Goal: Task Accomplishment & Management: Complete application form

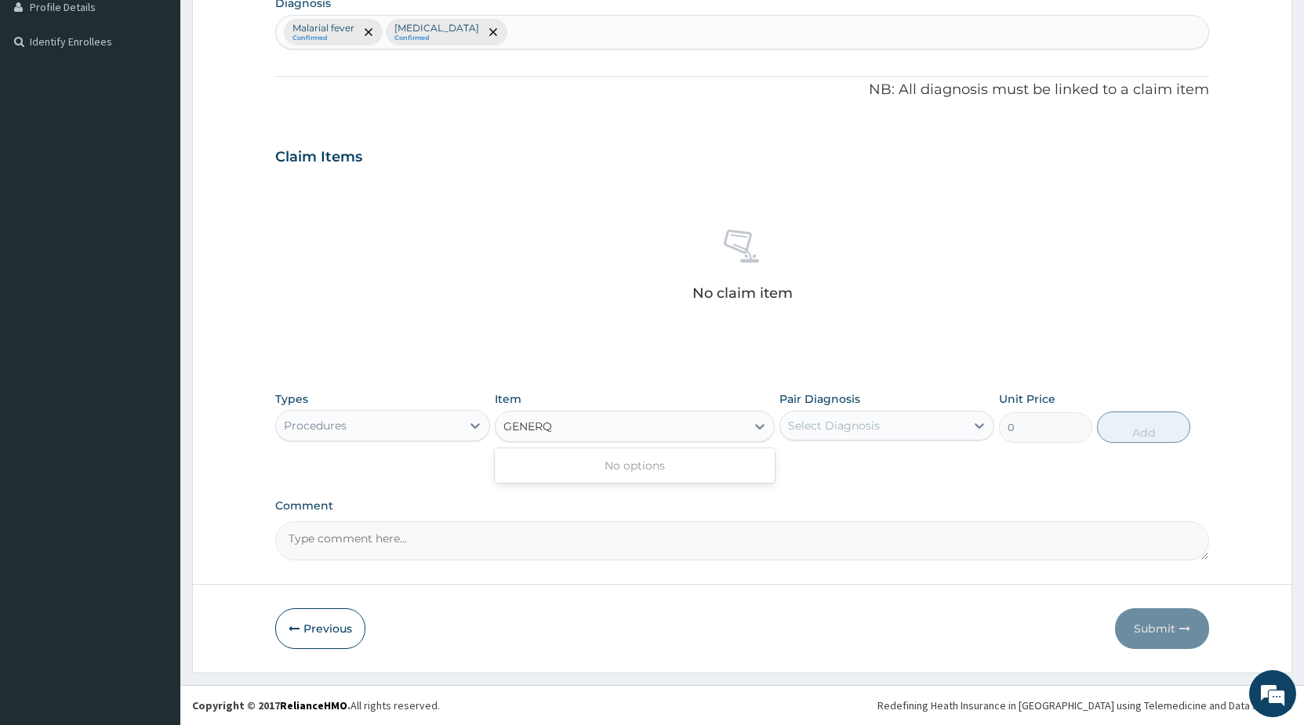
type input "GENER"
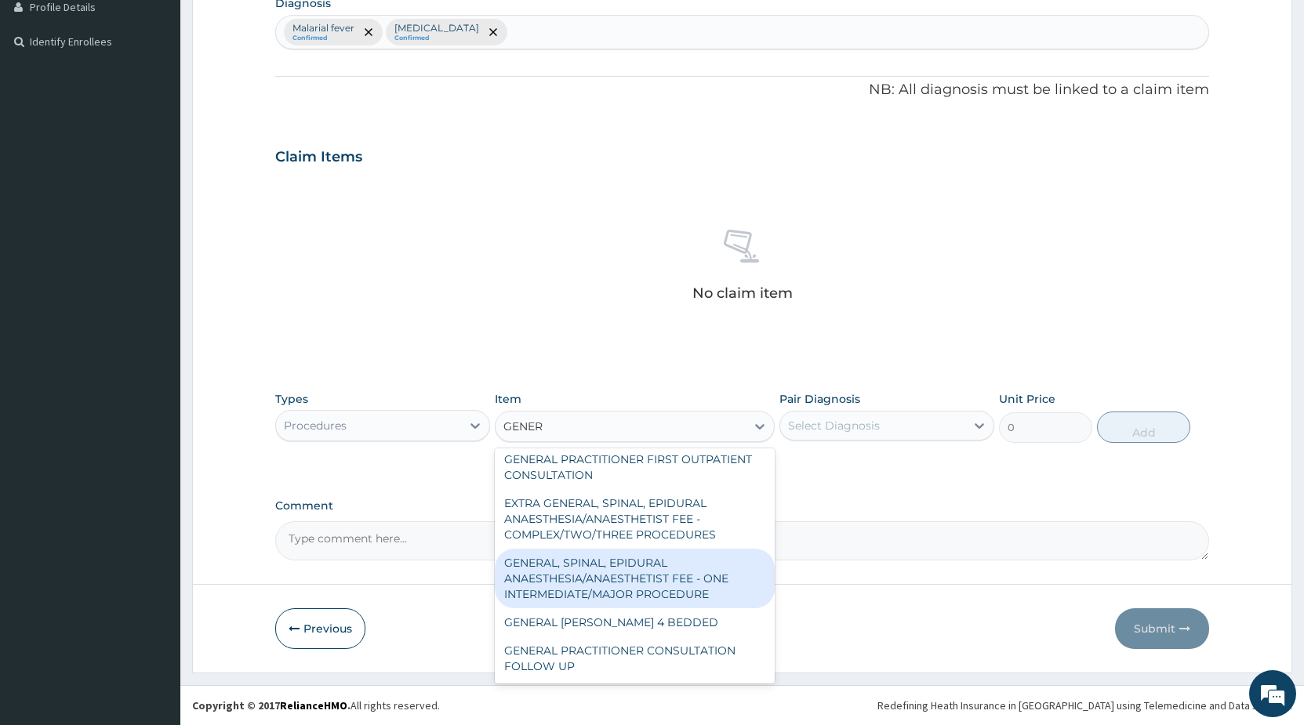
scroll to position [329, 0]
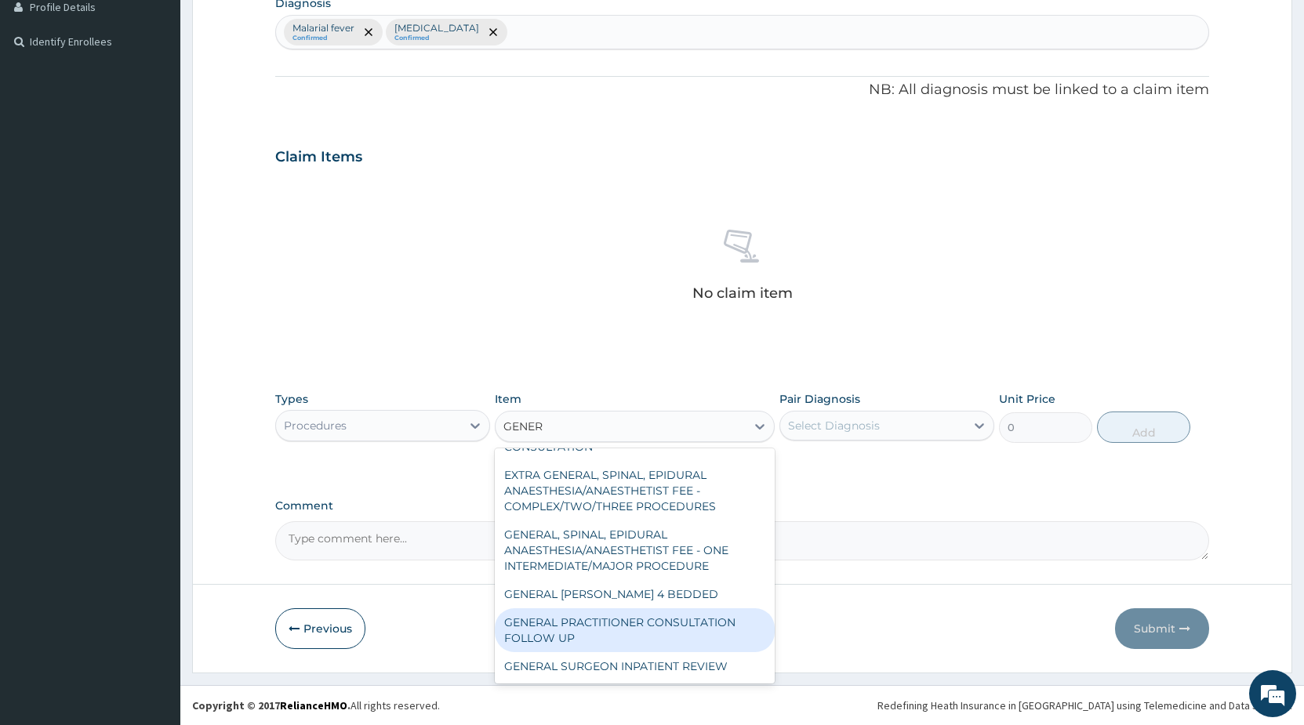
click at [622, 622] on div "GENERAL PRACTITIONER CONSULTATION FOLLOW UP" at bounding box center [635, 630] width 280 height 44
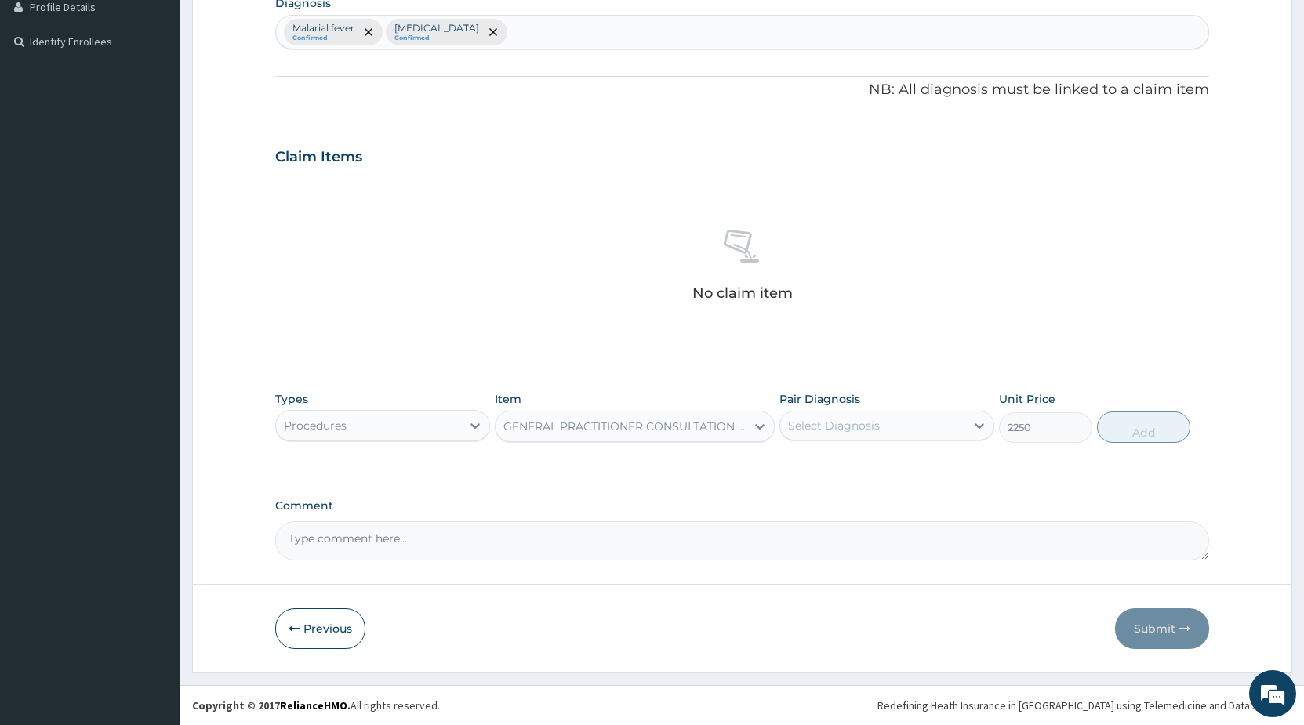
type input "2250"
click at [825, 420] on div "Select Diagnosis" at bounding box center [834, 426] width 92 height 16
click at [825, 459] on label "Malarial fever" at bounding box center [842, 464] width 75 height 16
checkbox input "true"
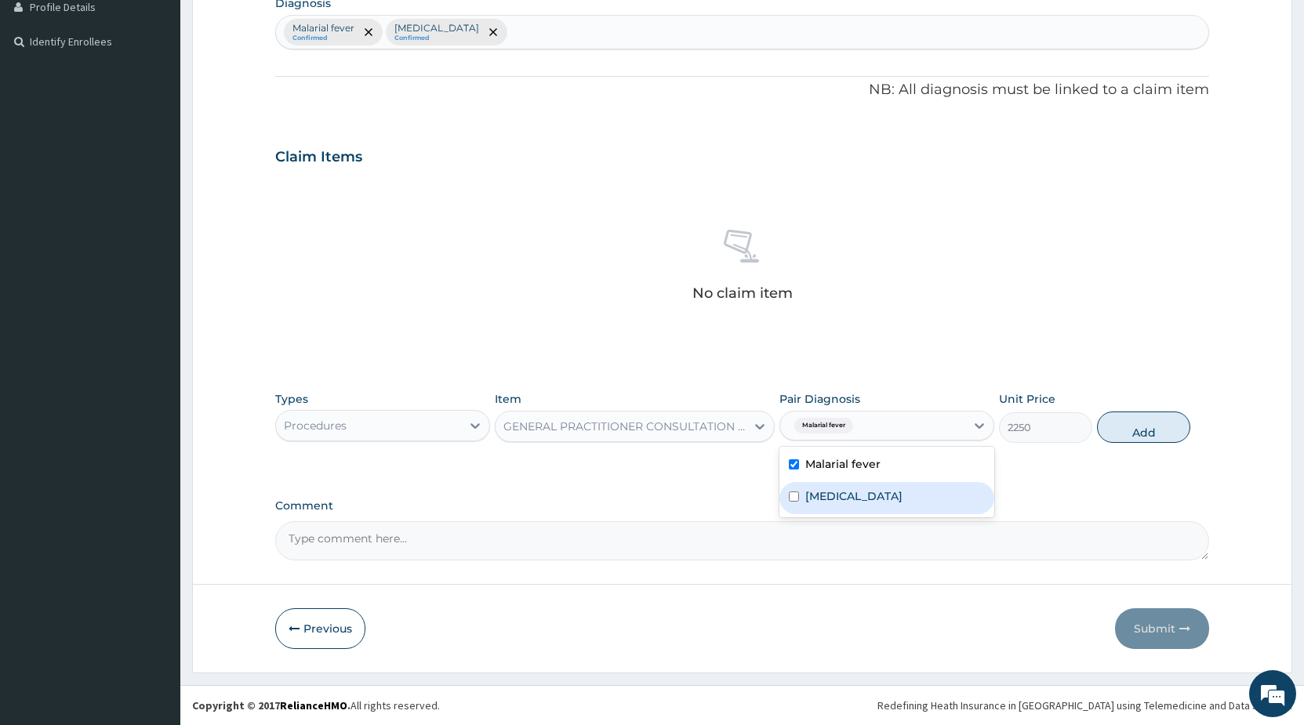
click at [902, 495] on label "[MEDICAL_DATA]" at bounding box center [853, 496] width 97 height 16
checkbox input "true"
click at [1137, 430] on button "Add" at bounding box center [1143, 427] width 93 height 31
type input "0"
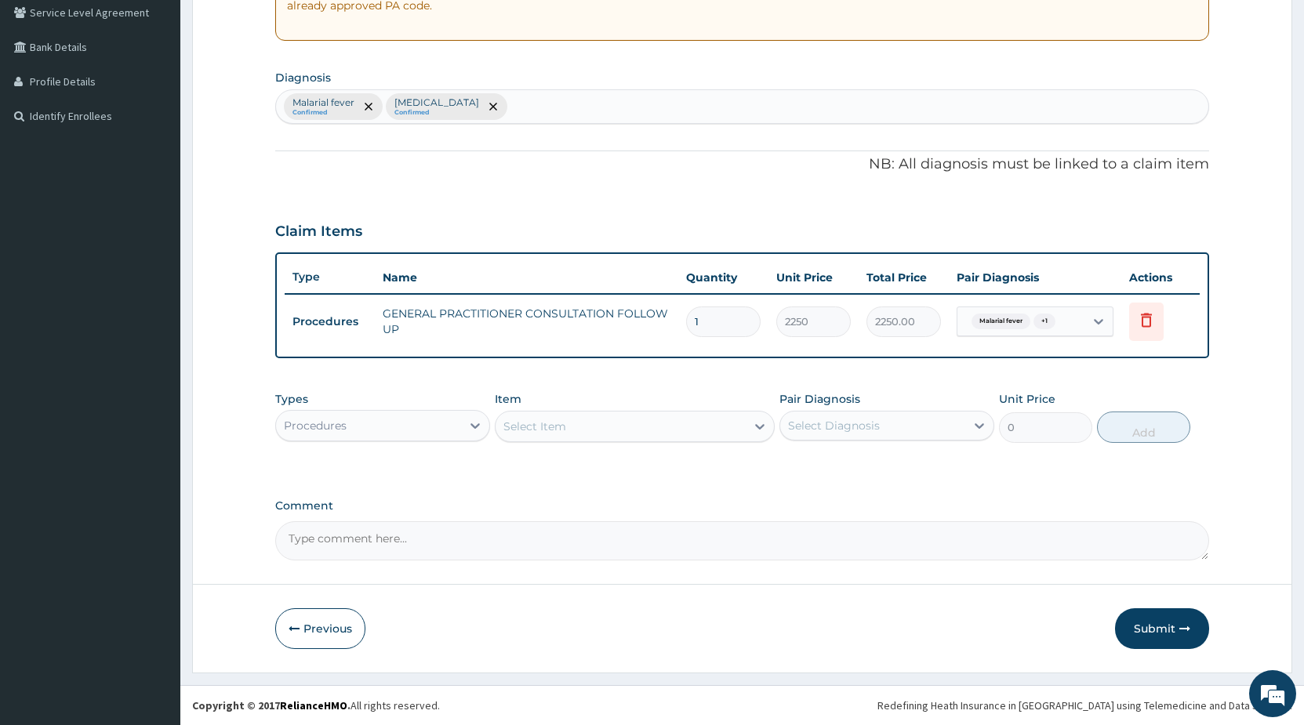
scroll to position [331, 0]
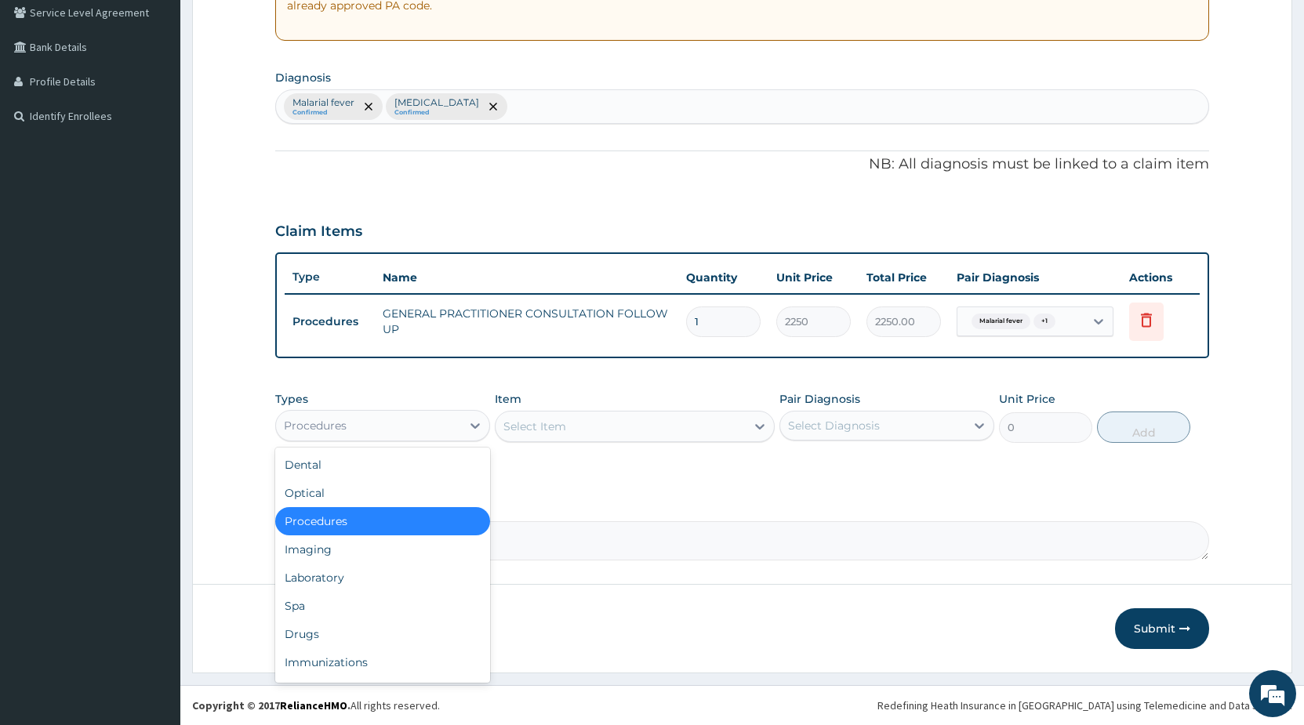
click at [427, 422] on div "Procedures" at bounding box center [368, 425] width 185 height 25
drag, startPoint x: 312, startPoint y: 639, endPoint x: 351, endPoint y: 617, distance: 44.9
click at [320, 632] on div "Drugs" at bounding box center [382, 634] width 215 height 28
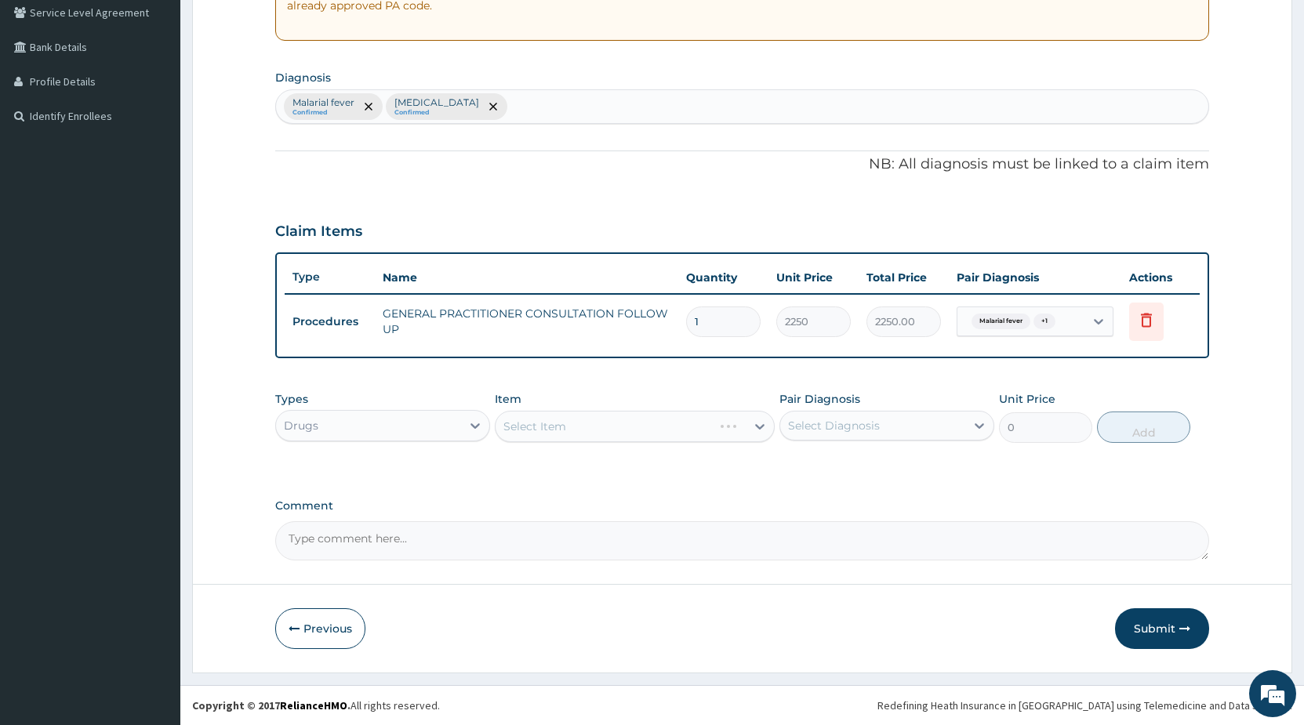
click at [580, 430] on div "Select Item" at bounding box center [635, 426] width 280 height 31
click at [582, 429] on div "Select Item" at bounding box center [635, 426] width 280 height 31
click at [593, 430] on div "Select Item" at bounding box center [635, 426] width 280 height 31
click at [617, 419] on div "Select Item" at bounding box center [635, 426] width 280 height 31
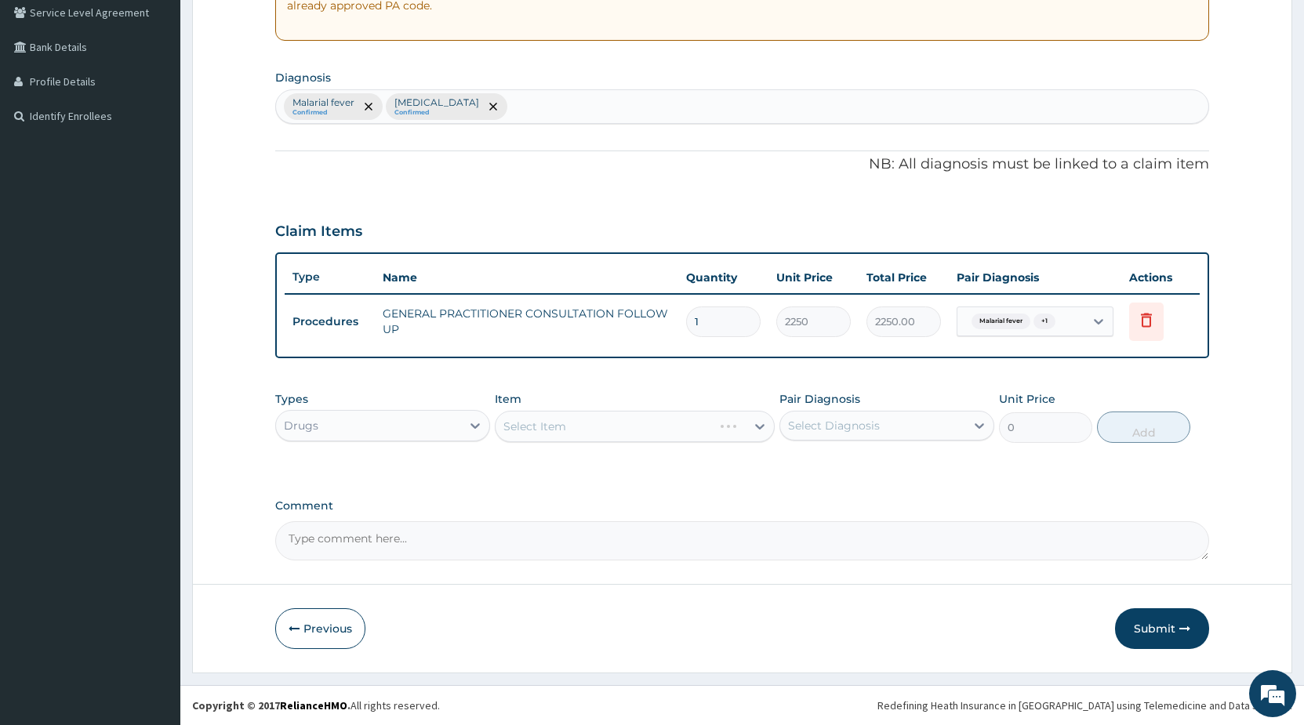
click at [628, 416] on div "Select Item" at bounding box center [635, 426] width 280 height 31
click at [620, 426] on div "Select Item" at bounding box center [635, 426] width 280 height 31
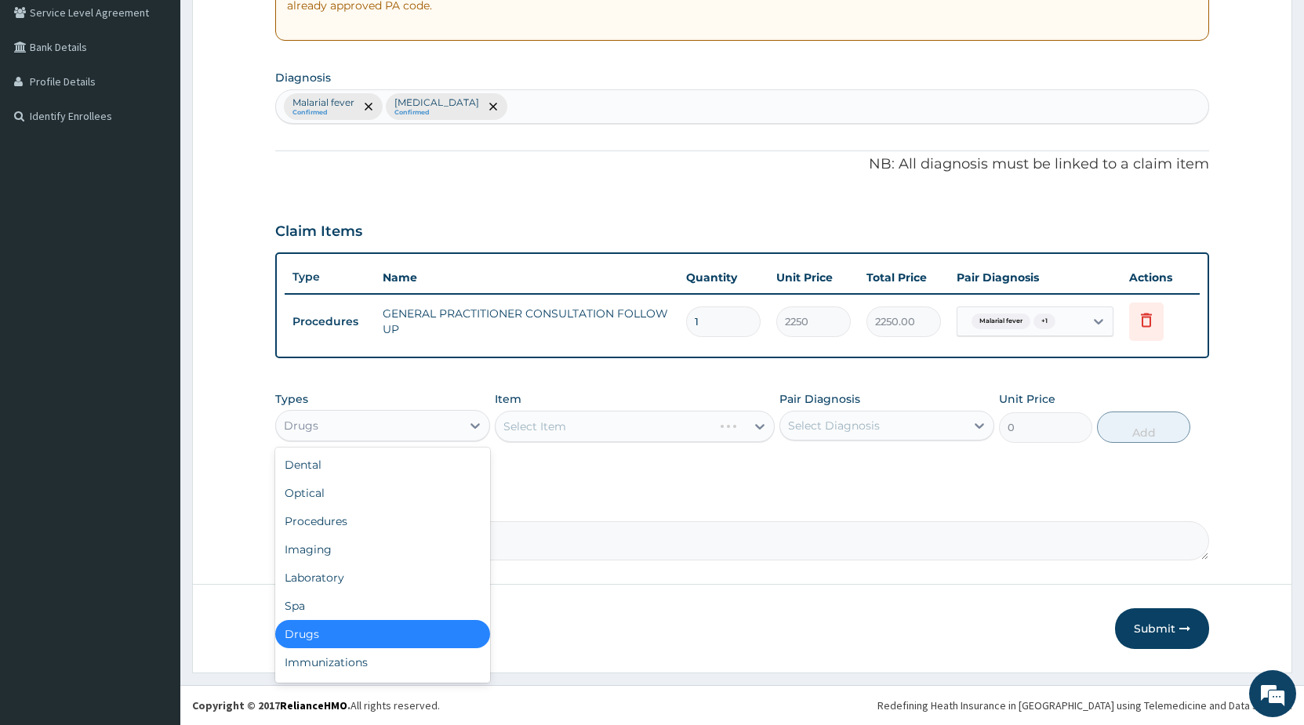
click at [419, 415] on div "Drugs" at bounding box center [368, 425] width 185 height 25
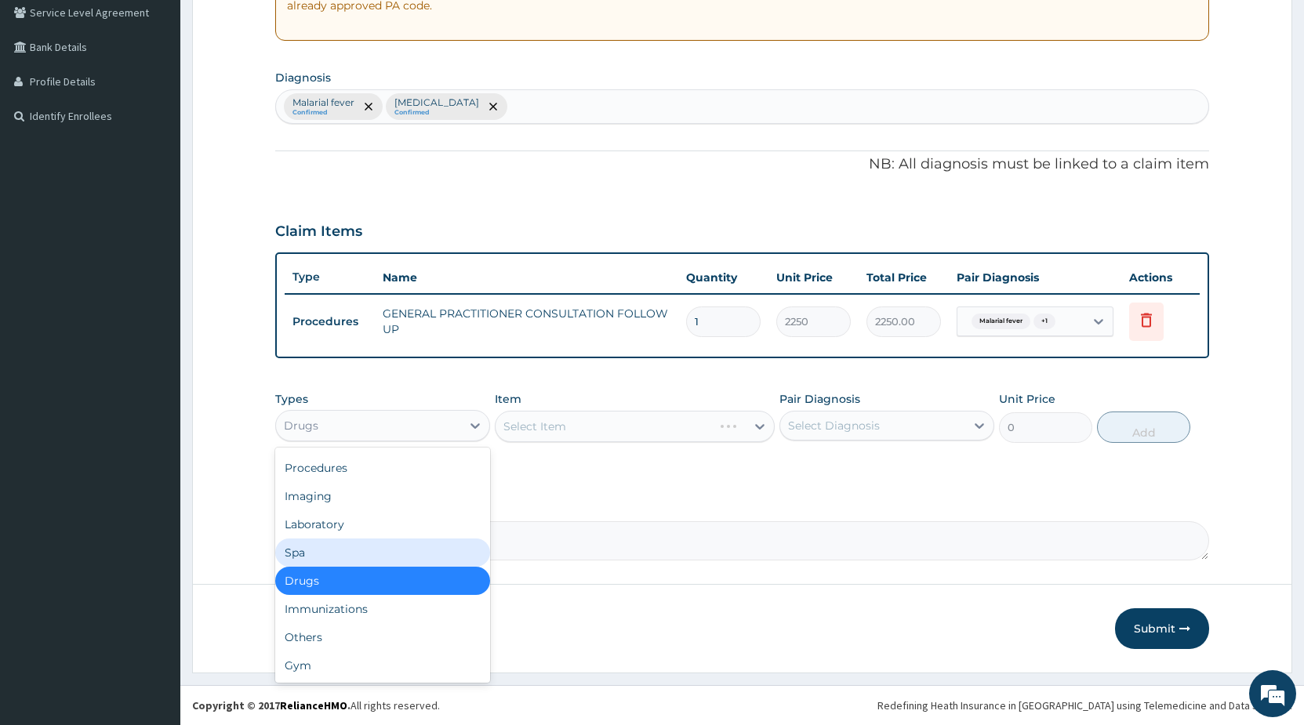
scroll to position [0, 0]
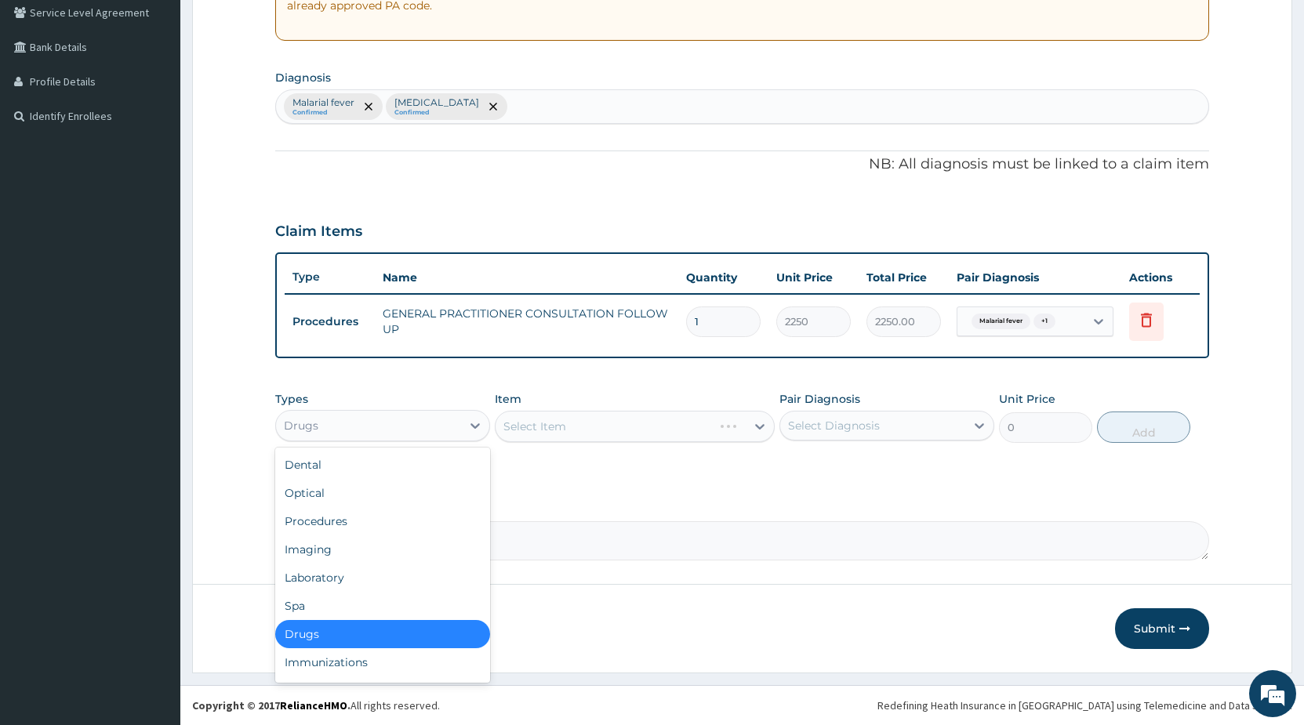
click at [339, 632] on div "Drugs" at bounding box center [382, 634] width 215 height 28
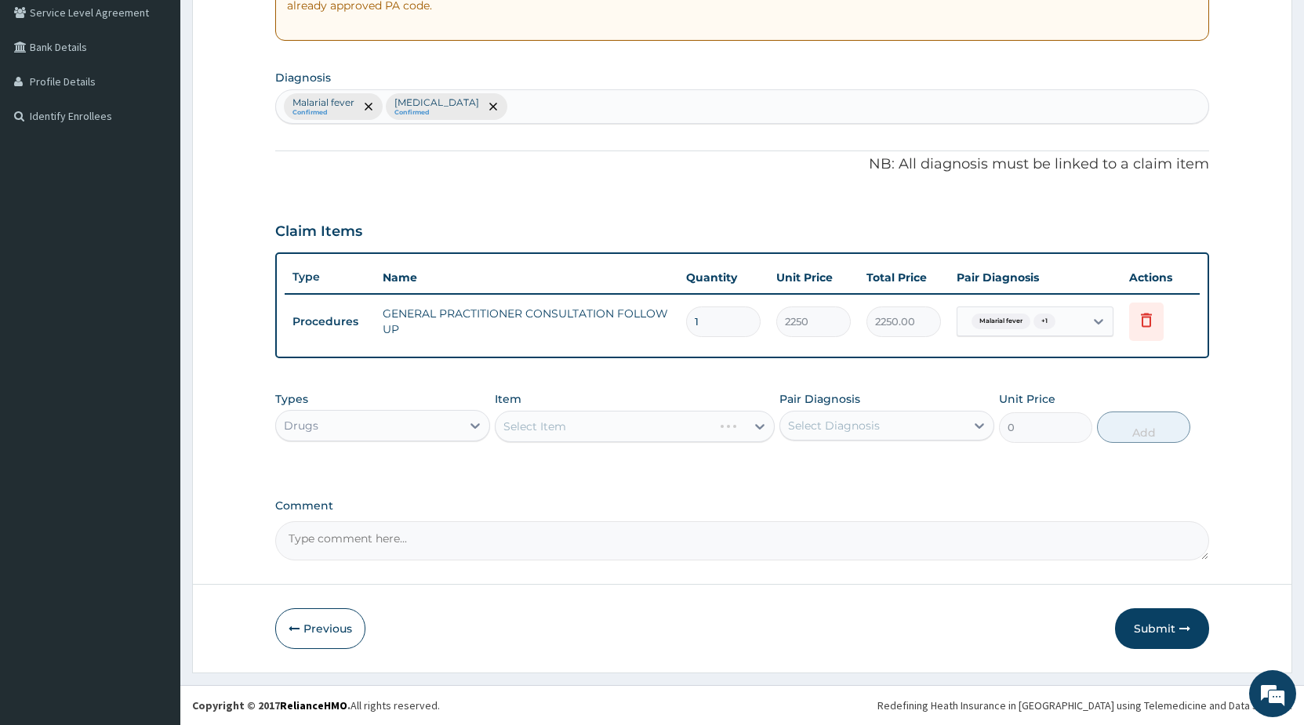
click at [633, 423] on div "Select Item" at bounding box center [635, 426] width 280 height 31
click at [680, 426] on div "Select Item" at bounding box center [635, 426] width 280 height 31
click at [648, 425] on div "Select Item" at bounding box center [635, 426] width 280 height 31
click at [688, 430] on div "Select Item" at bounding box center [635, 426] width 280 height 31
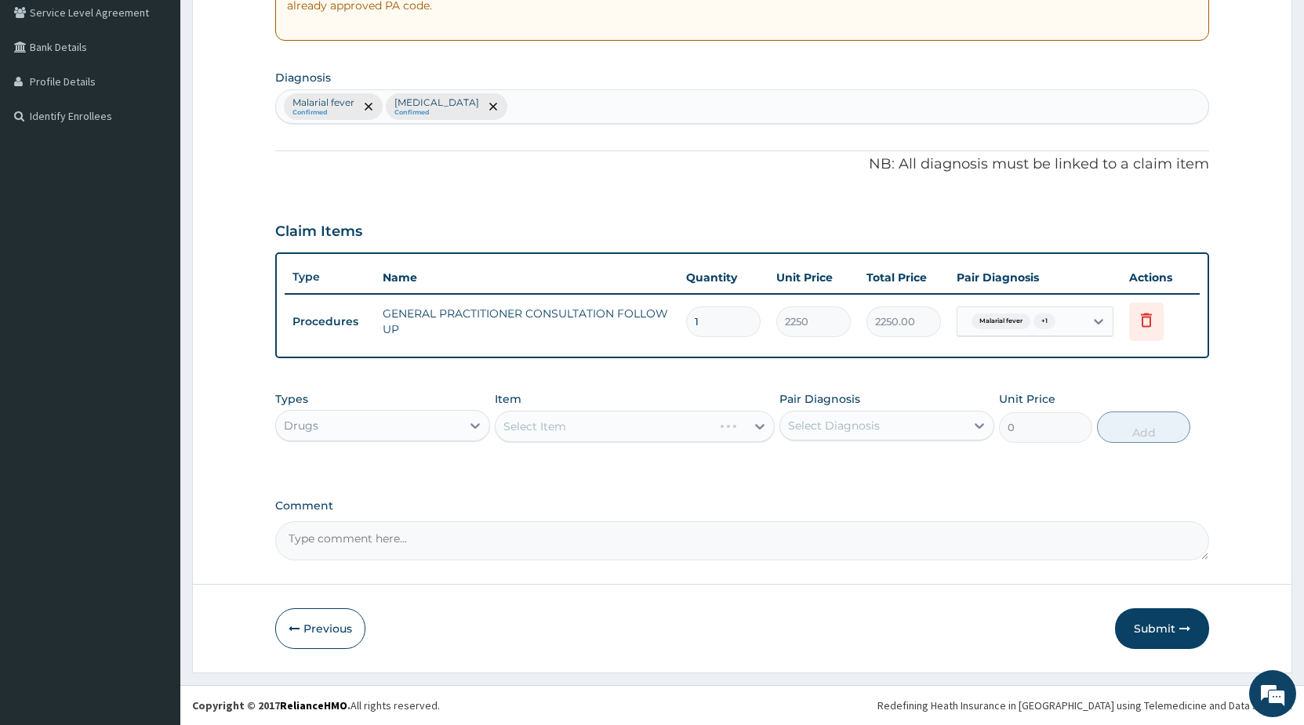
click at [688, 430] on div "Select Item" at bounding box center [635, 426] width 280 height 31
drag, startPoint x: 688, startPoint y: 431, endPoint x: 648, endPoint y: 444, distance: 41.9
click at [648, 444] on div "Types Drugs Item Select Item Pair Diagnosis Select Diagnosis Unit Price 0 Add" at bounding box center [742, 416] width 934 height 67
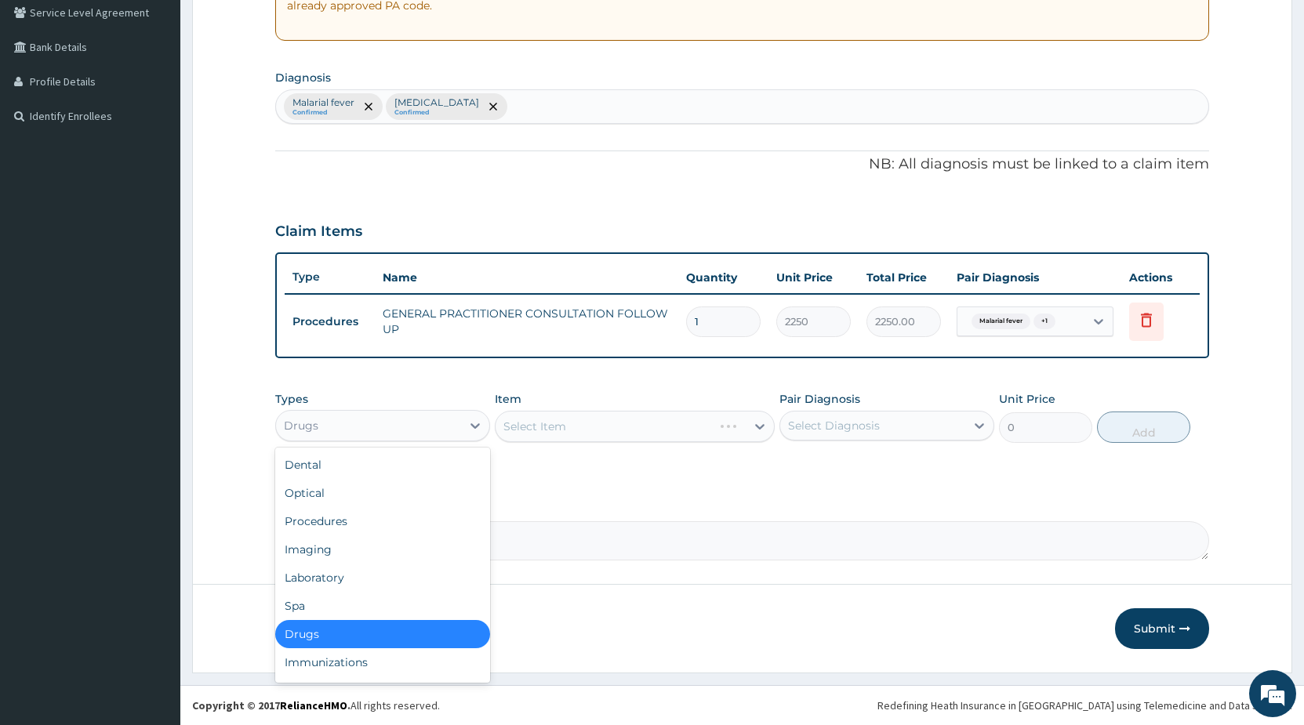
click at [357, 437] on div "Drugs" at bounding box center [368, 425] width 185 height 25
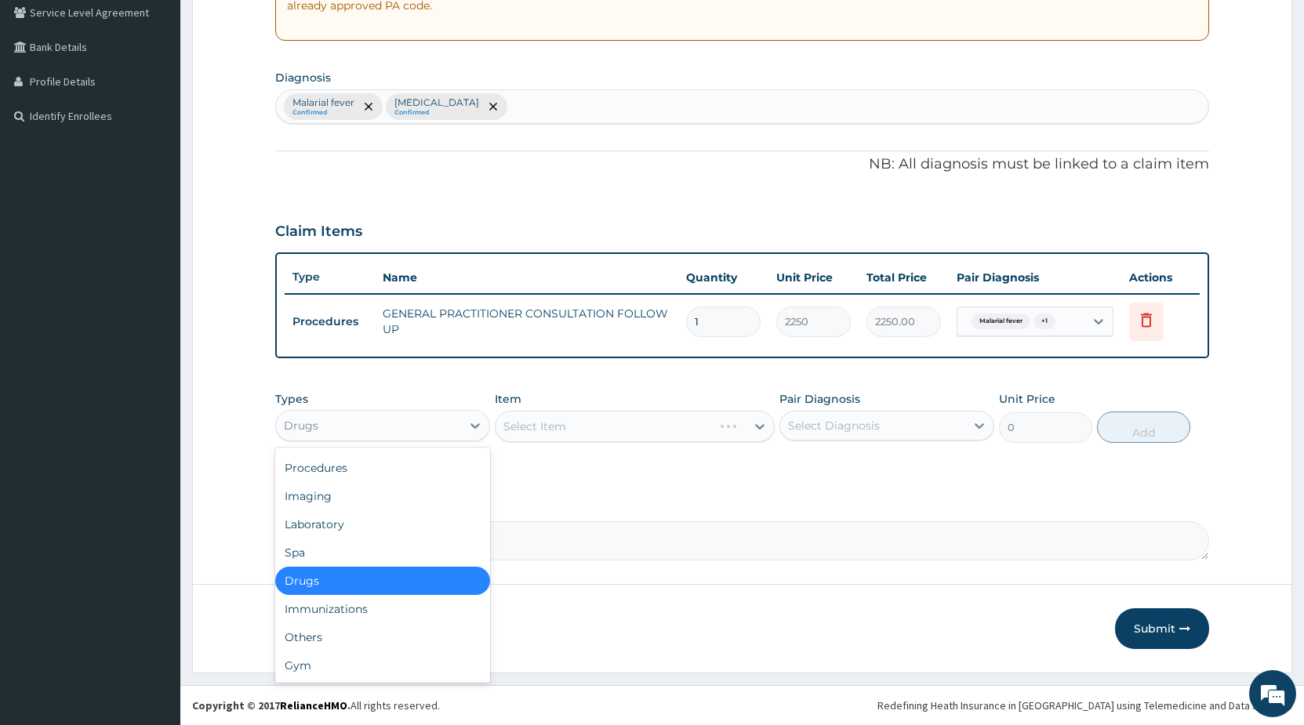
click at [343, 583] on div "Drugs" at bounding box center [382, 581] width 215 height 28
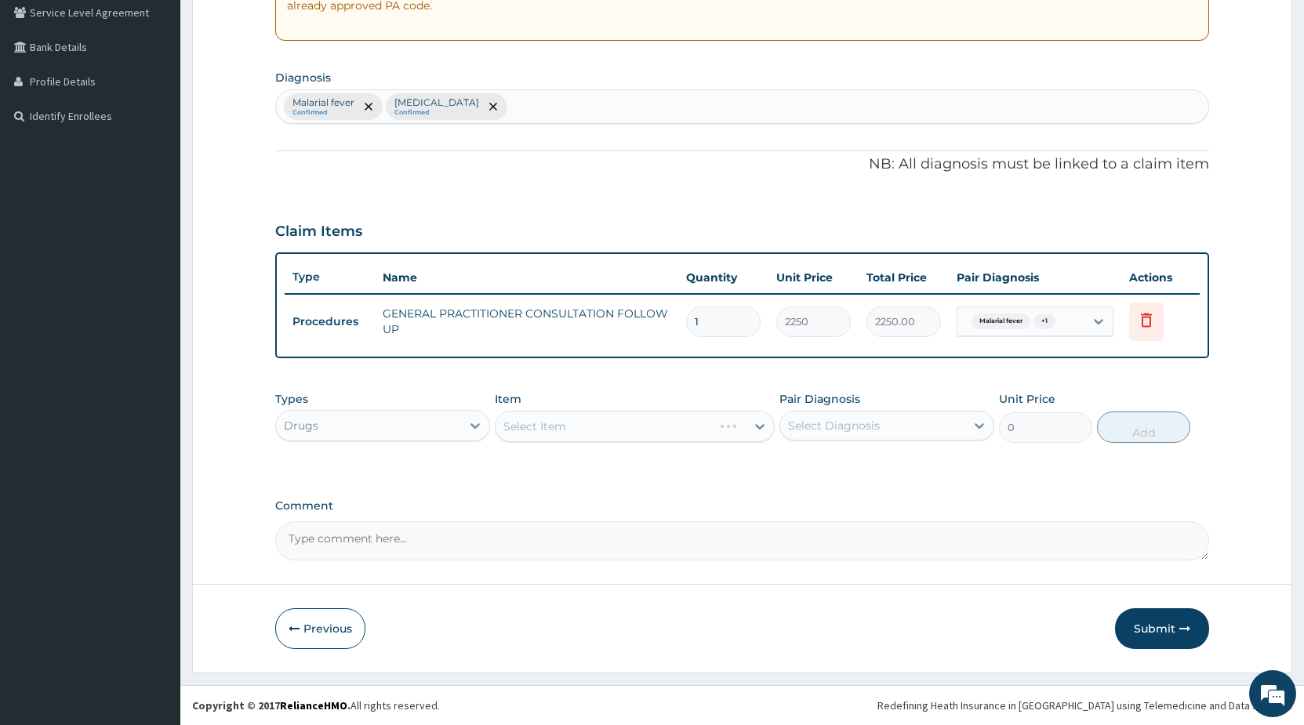
click at [574, 434] on div "Select Item" at bounding box center [635, 426] width 280 height 31
click at [583, 430] on div "Select Item" at bounding box center [635, 426] width 280 height 31
click at [583, 429] on div "Select Item" at bounding box center [635, 426] width 280 height 31
click at [578, 432] on div "Select Item" at bounding box center [635, 426] width 280 height 31
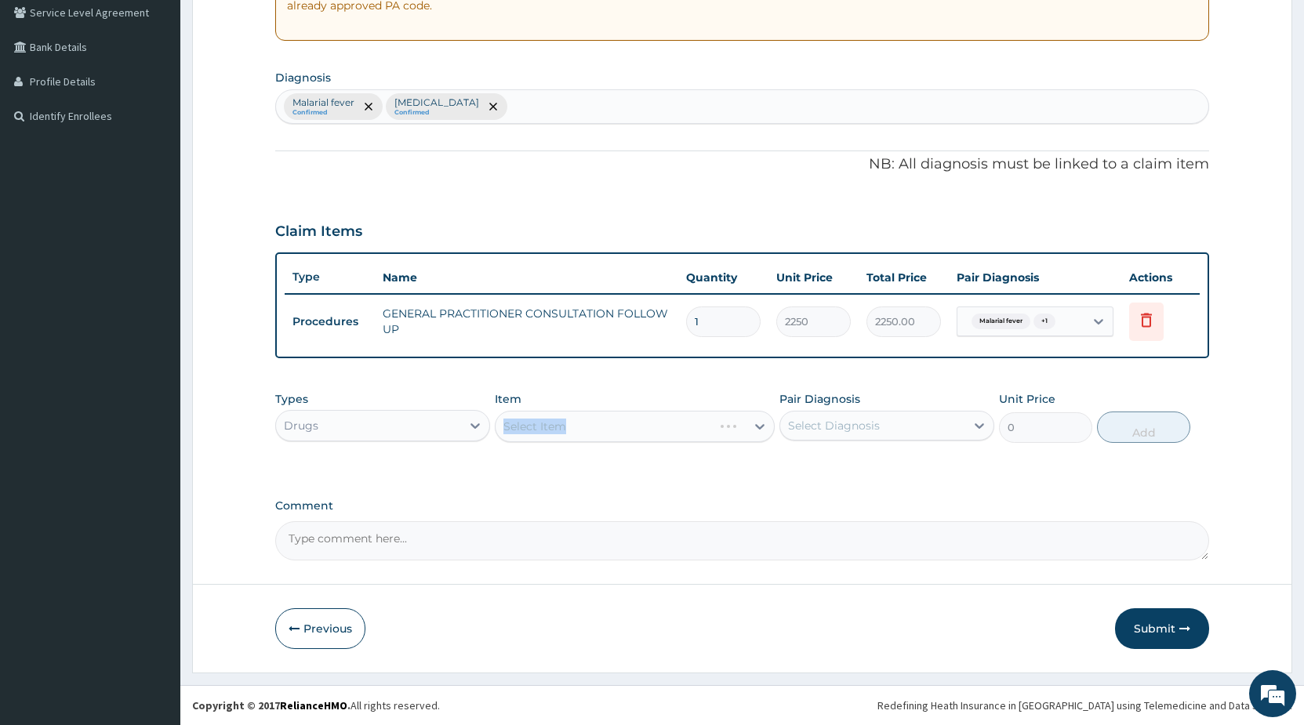
drag, startPoint x: 528, startPoint y: 433, endPoint x: 1071, endPoint y: 664, distance: 589.7
click at [692, 499] on div "PA Code / Prescription Code Enter Code(Secondary Care Only) Encounter Date [DAT…" at bounding box center [742, 190] width 934 height 742
click at [599, 473] on div "Types Drugs Item Select Item Pair Diagnosis Select Diagnosis Unit Price 0 Add" at bounding box center [742, 428] width 934 height 91
click at [613, 430] on div "Select Item" at bounding box center [635, 426] width 280 height 31
click at [584, 432] on div "Select Item" at bounding box center [635, 426] width 280 height 31
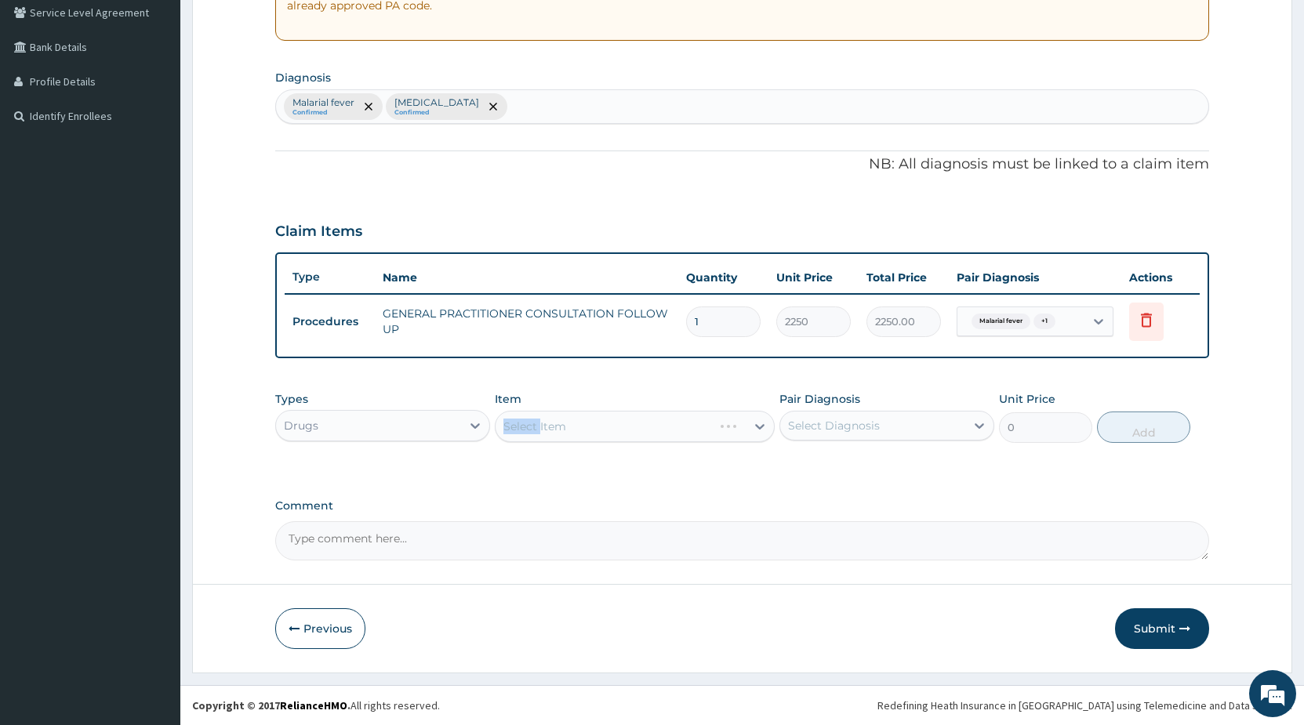
click at [584, 432] on div "Select Item" at bounding box center [635, 426] width 280 height 31
click at [587, 427] on div "Select Item" at bounding box center [635, 426] width 280 height 31
click at [596, 426] on div "Select Item" at bounding box center [635, 426] width 280 height 31
drag, startPoint x: 597, startPoint y: 426, endPoint x: 419, endPoint y: 423, distance: 178.0
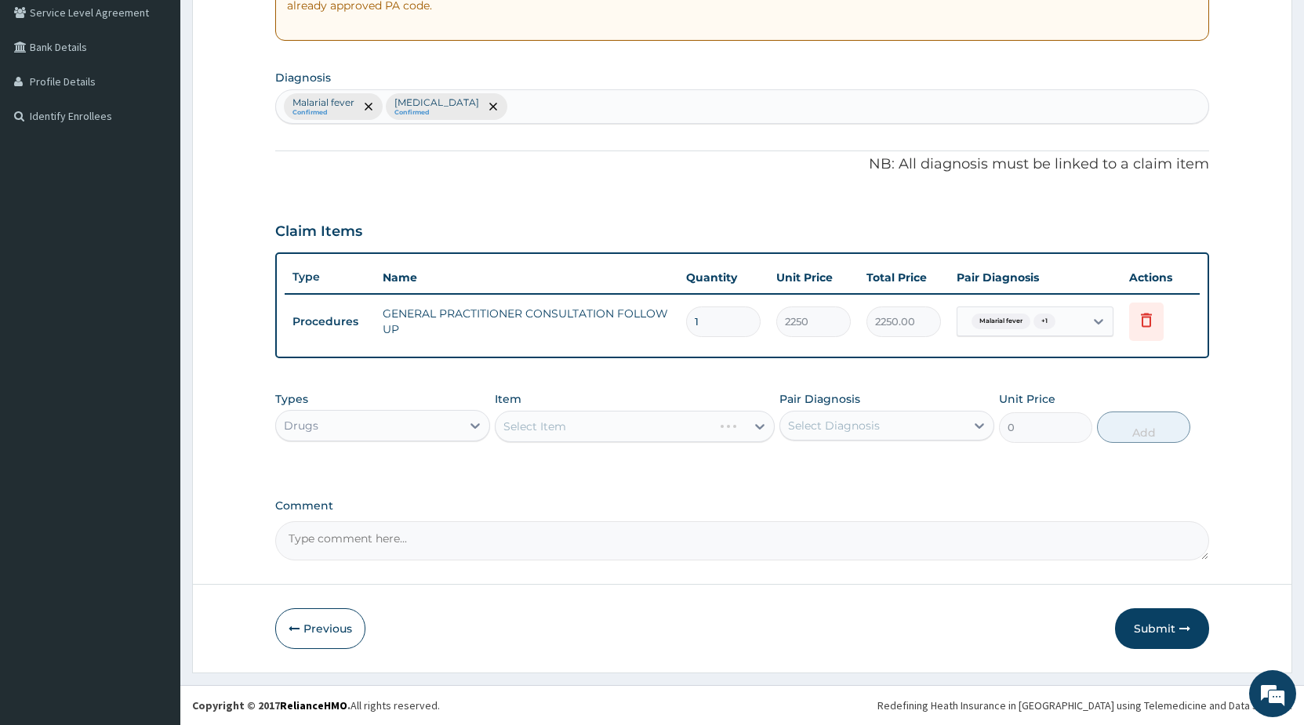
click at [542, 424] on div "Select Item" at bounding box center [635, 426] width 280 height 31
click at [401, 431] on div "Drugs" at bounding box center [368, 425] width 185 height 25
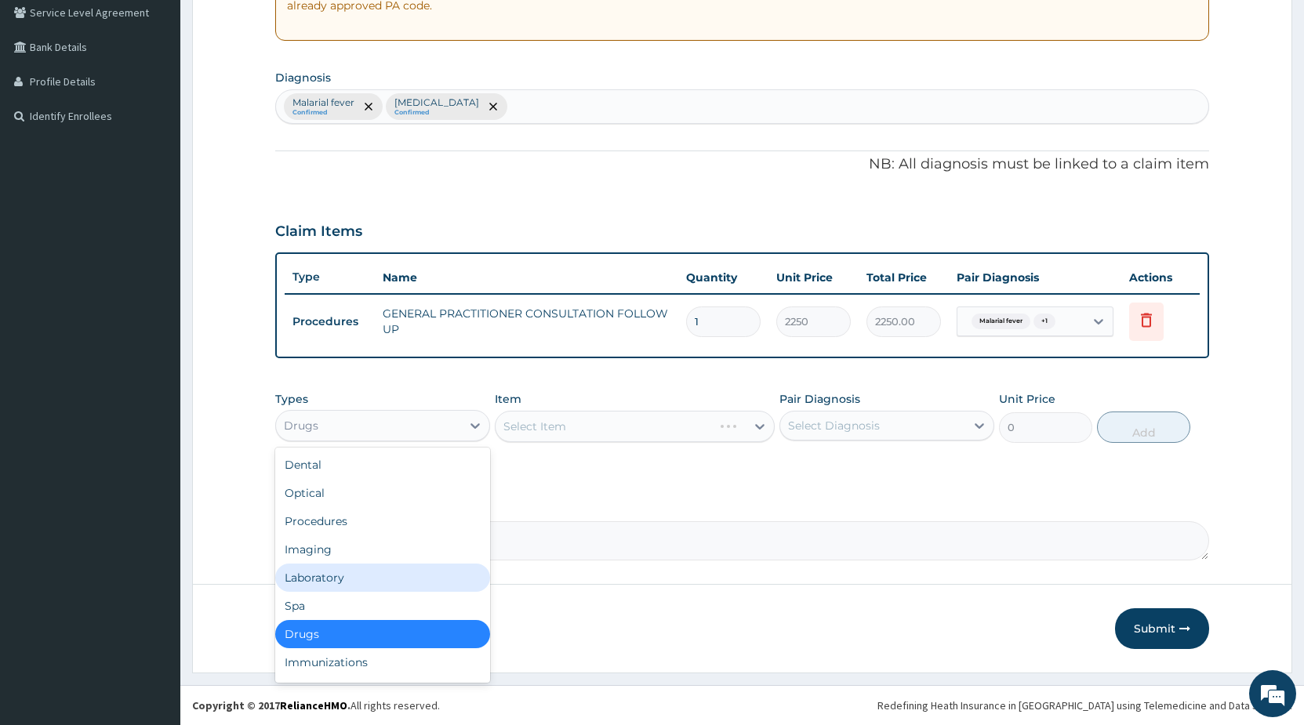
click at [307, 581] on div "Laboratory" at bounding box center [382, 578] width 215 height 28
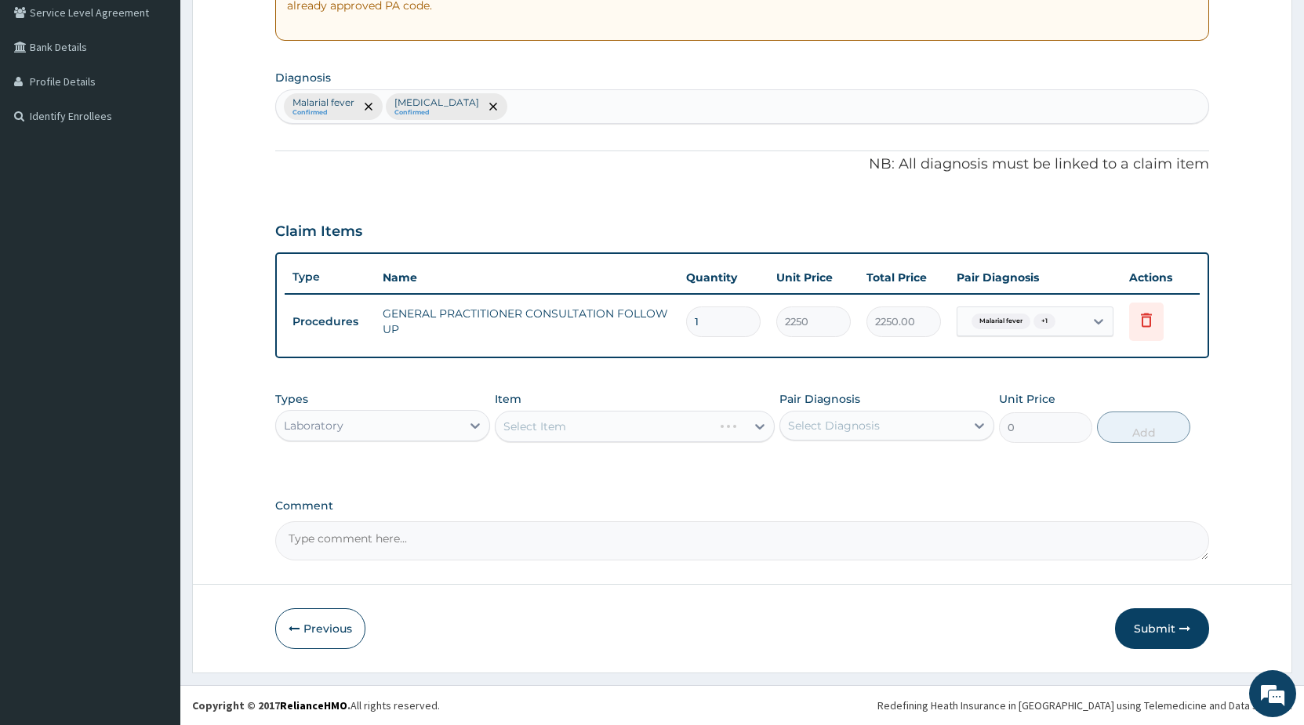
click at [535, 427] on div "Select Item" at bounding box center [635, 426] width 280 height 31
click at [539, 430] on div "Select Item" at bounding box center [635, 426] width 280 height 31
click at [599, 423] on div "Select Item" at bounding box center [635, 426] width 280 height 31
click at [600, 423] on div "Select Item" at bounding box center [635, 426] width 280 height 31
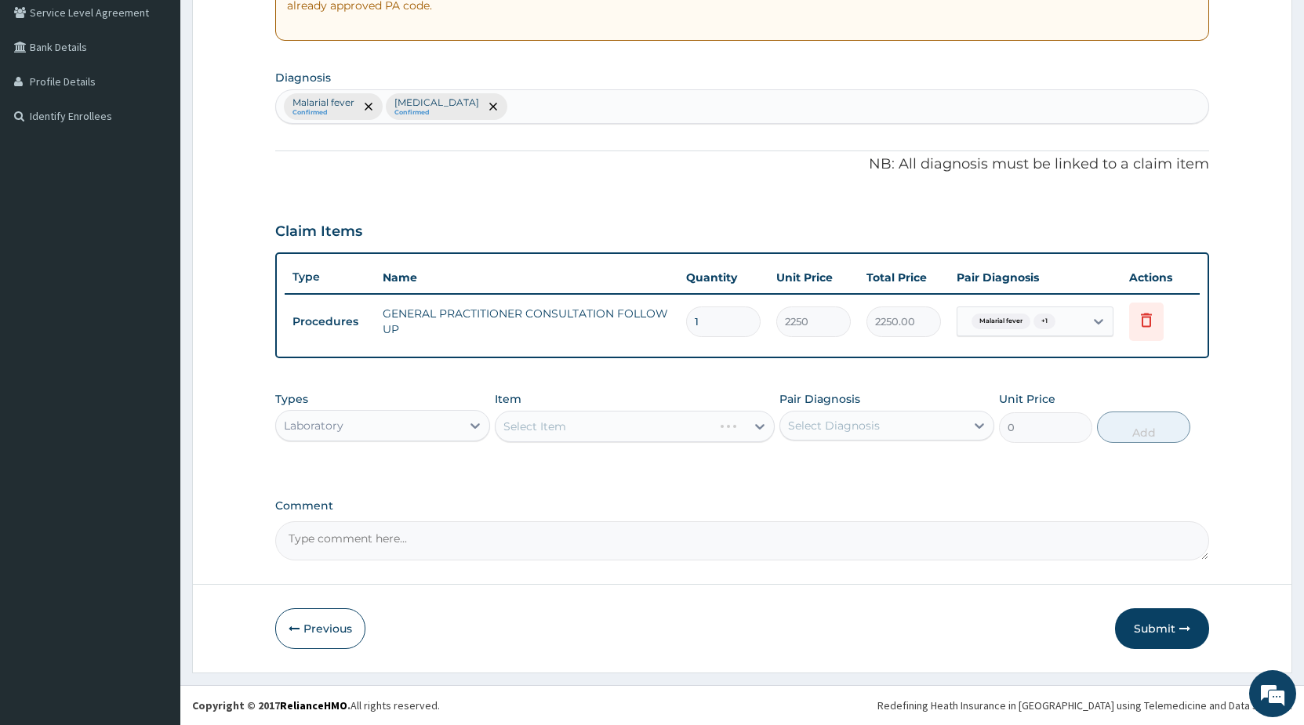
click at [585, 423] on div "Select Item" at bounding box center [635, 426] width 280 height 31
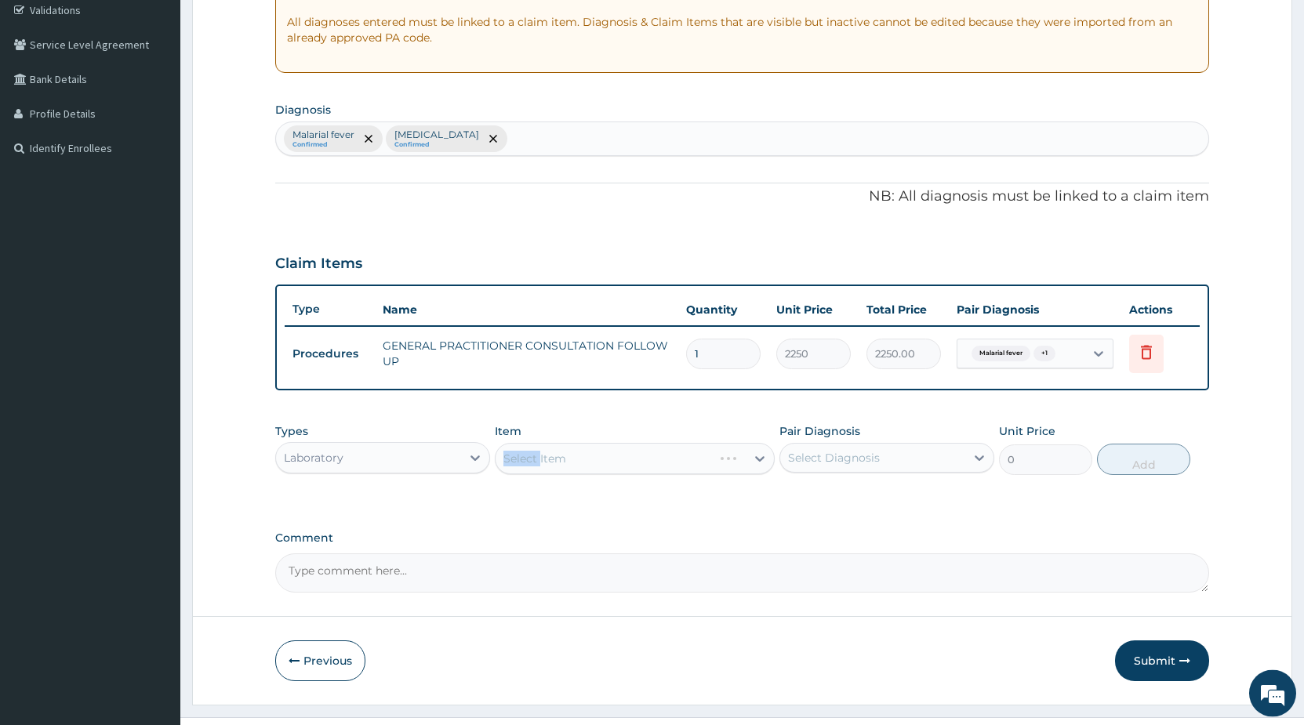
scroll to position [331, 0]
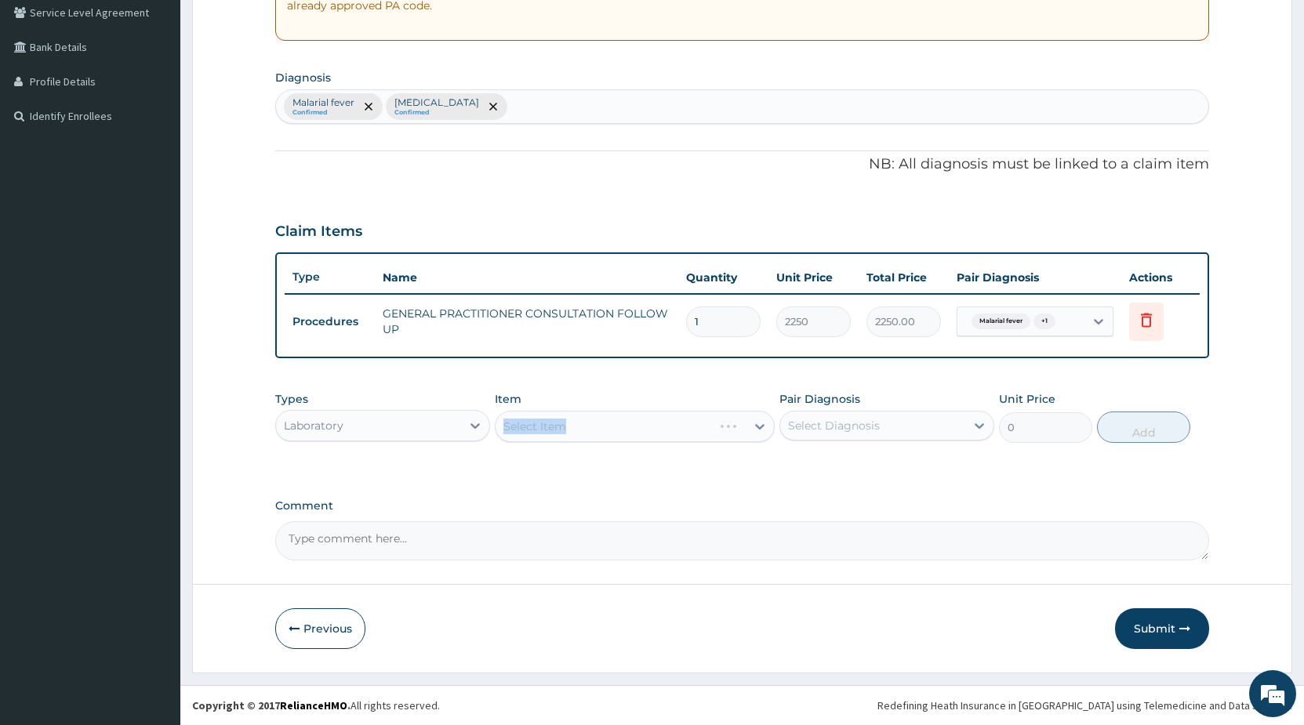
drag, startPoint x: 566, startPoint y: 430, endPoint x: 528, endPoint y: 437, distance: 39.1
click at [565, 429] on div "Select Item" at bounding box center [635, 426] width 280 height 31
click at [550, 429] on div "Select Item" at bounding box center [635, 426] width 280 height 31
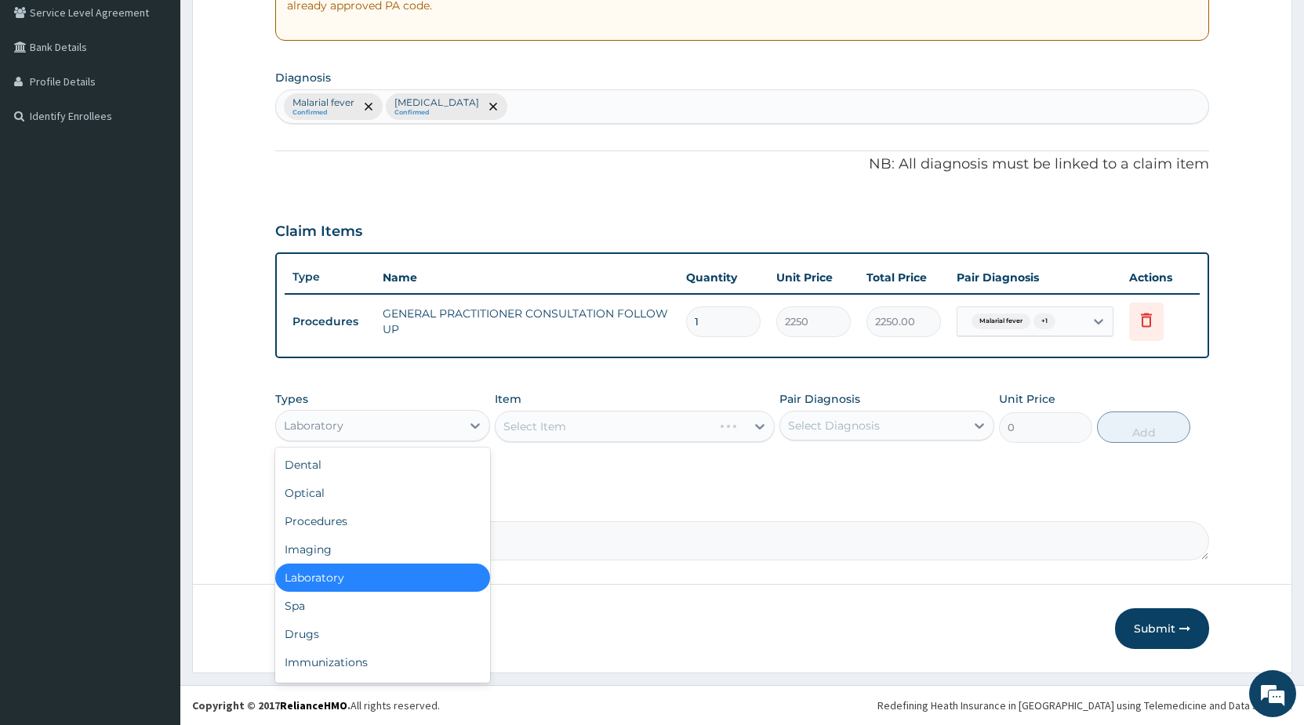
click at [431, 430] on div "Laboratory" at bounding box center [368, 425] width 185 height 25
click at [307, 633] on div "Drugs" at bounding box center [382, 634] width 215 height 28
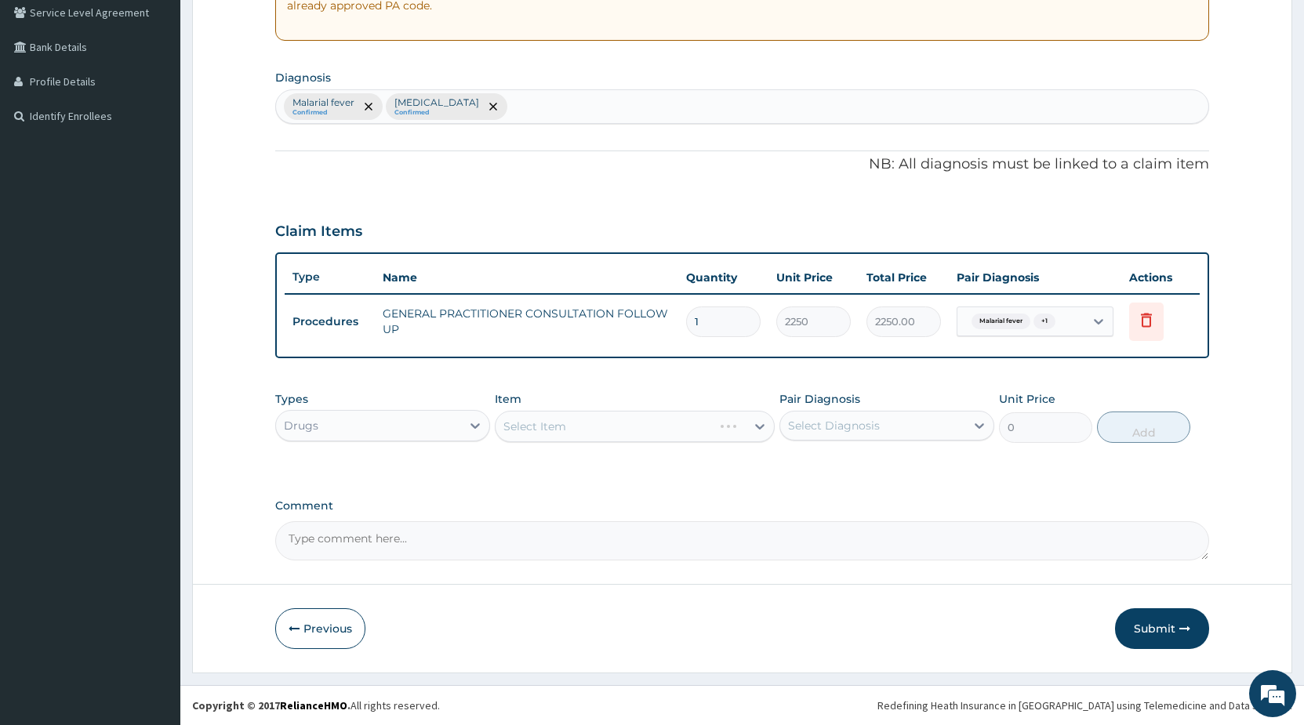
click at [553, 420] on div "Select Item" at bounding box center [635, 426] width 280 height 31
click at [698, 430] on div "Select Item" at bounding box center [635, 426] width 280 height 31
drag, startPoint x: 738, startPoint y: 432, endPoint x: 755, endPoint y: 426, distance: 18.1
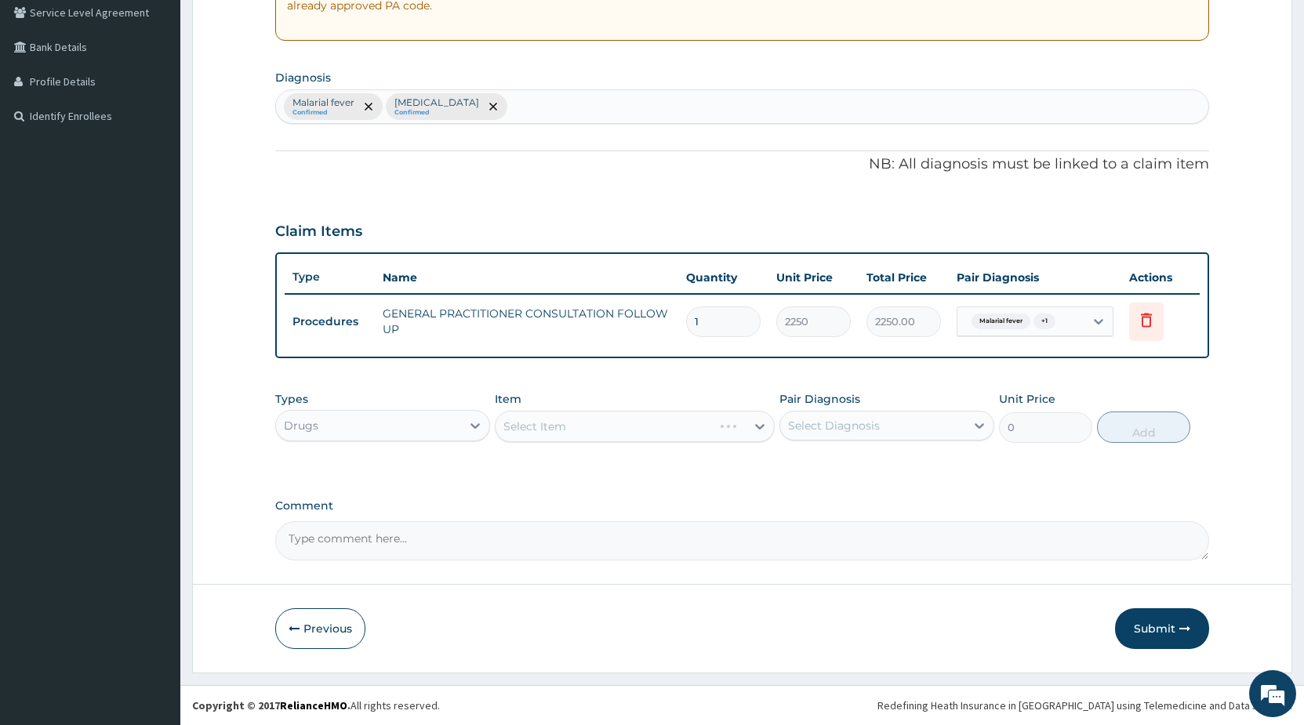
click at [739, 431] on div "Select Item" at bounding box center [635, 426] width 280 height 31
click at [757, 424] on div "Select Item" at bounding box center [635, 426] width 280 height 31
click at [717, 427] on div "Select Item" at bounding box center [635, 426] width 280 height 31
click at [615, 427] on div "Select Item" at bounding box center [635, 426] width 280 height 31
click at [674, 438] on div "Select Item" at bounding box center [635, 426] width 280 height 31
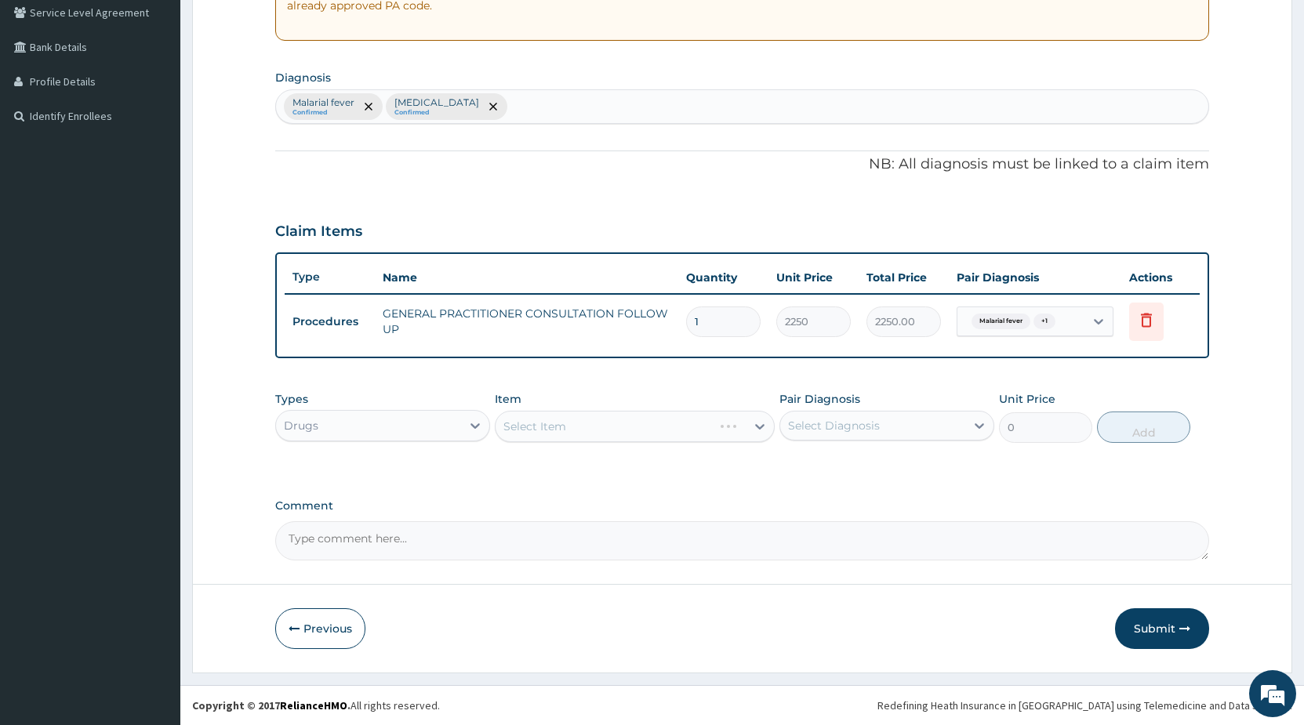
drag, startPoint x: 674, startPoint y: 438, endPoint x: 465, endPoint y: 452, distance: 209.8
click at [496, 451] on div "Types Drugs Item Select Item Pair Diagnosis Select Diagnosis Unit Price 0 Add" at bounding box center [742, 428] width 934 height 91
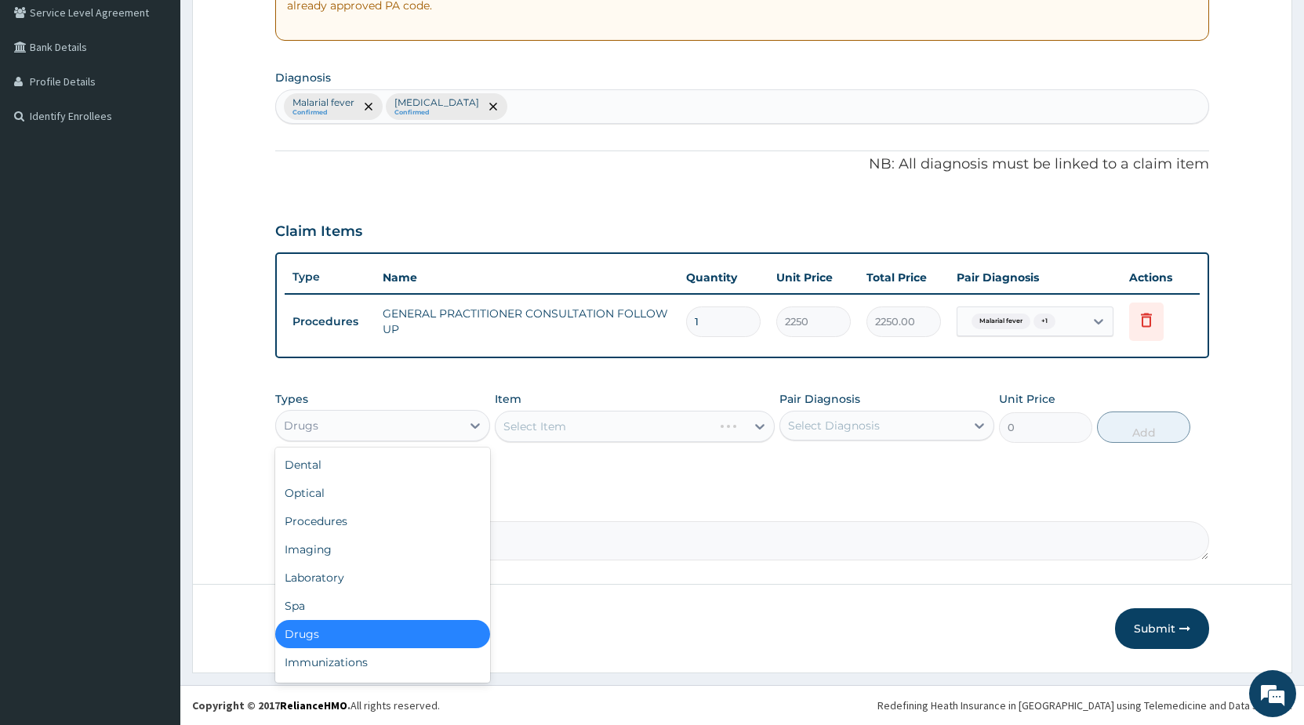
click at [432, 432] on div "Drugs" at bounding box center [368, 425] width 185 height 25
click at [365, 470] on div "Dental" at bounding box center [382, 465] width 215 height 28
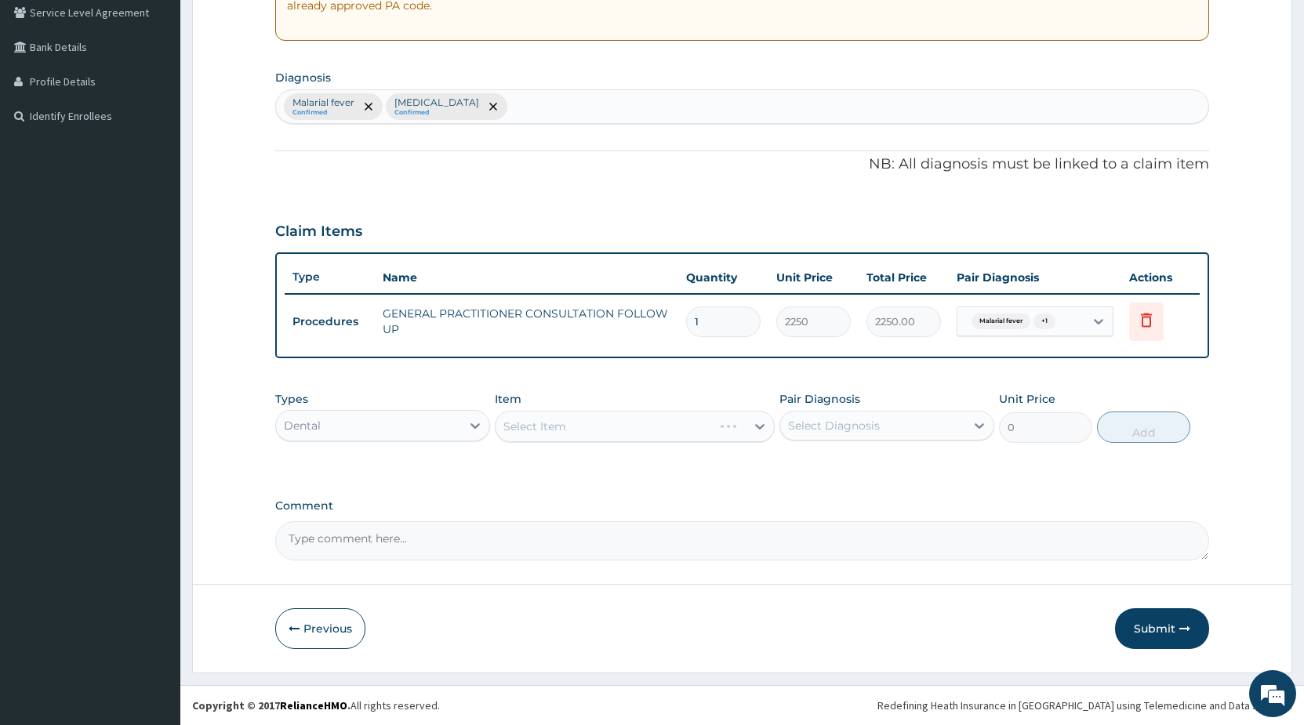
click at [391, 437] on div "Dental" at bounding box center [368, 425] width 185 height 25
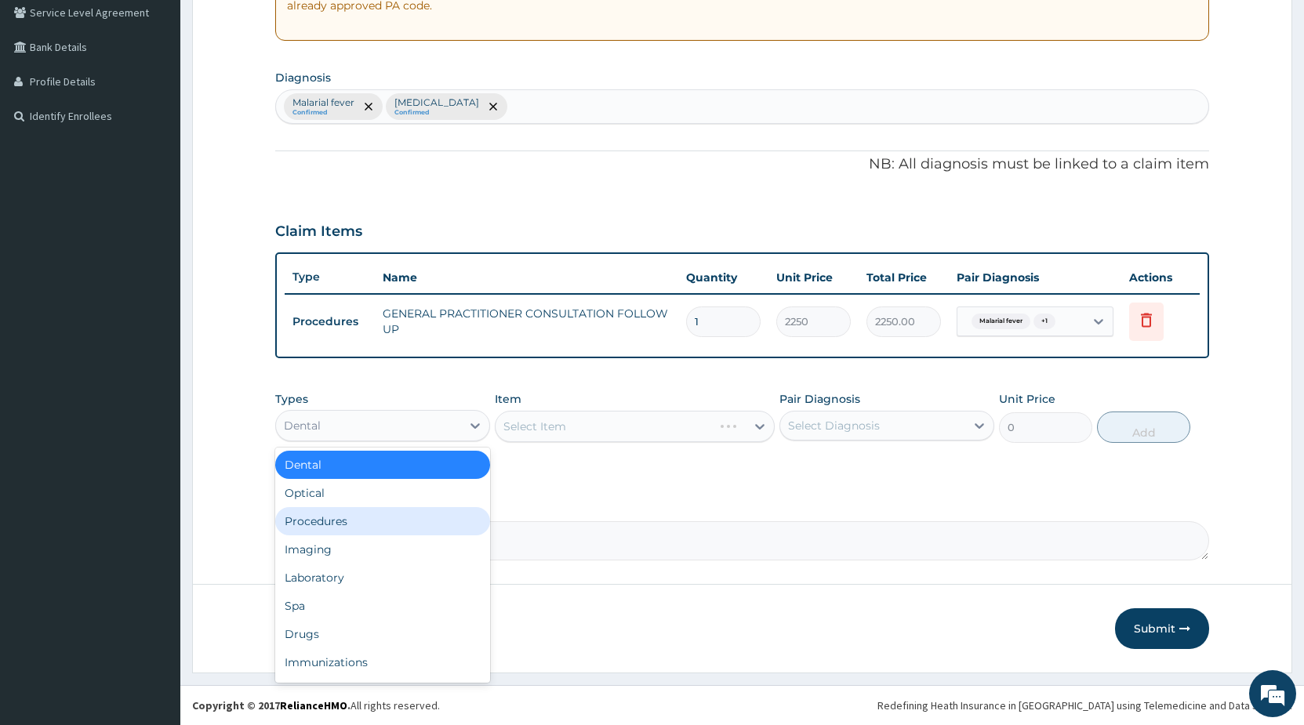
click at [343, 517] on div "Procedures" at bounding box center [382, 521] width 215 height 28
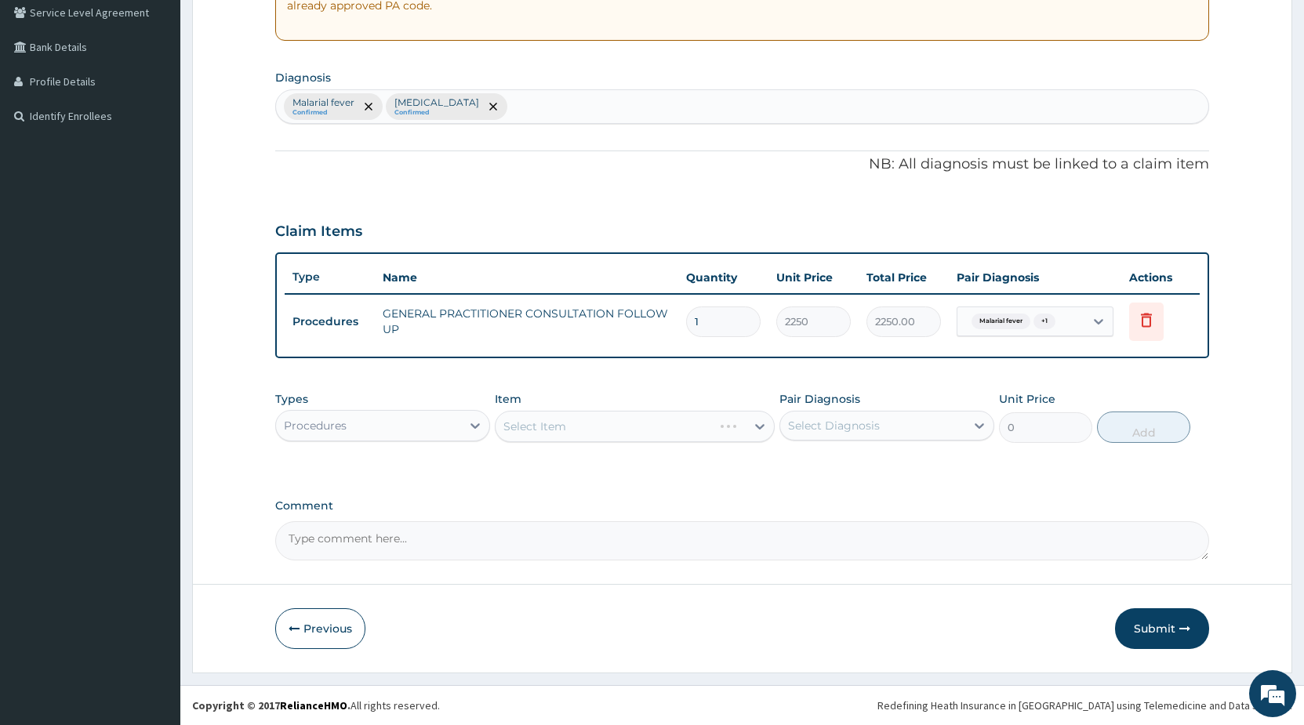
click at [724, 426] on div "Select Item" at bounding box center [635, 426] width 280 height 31
click at [671, 429] on div "Select Item" at bounding box center [635, 426] width 280 height 31
